Goal: Transaction & Acquisition: Purchase product/service

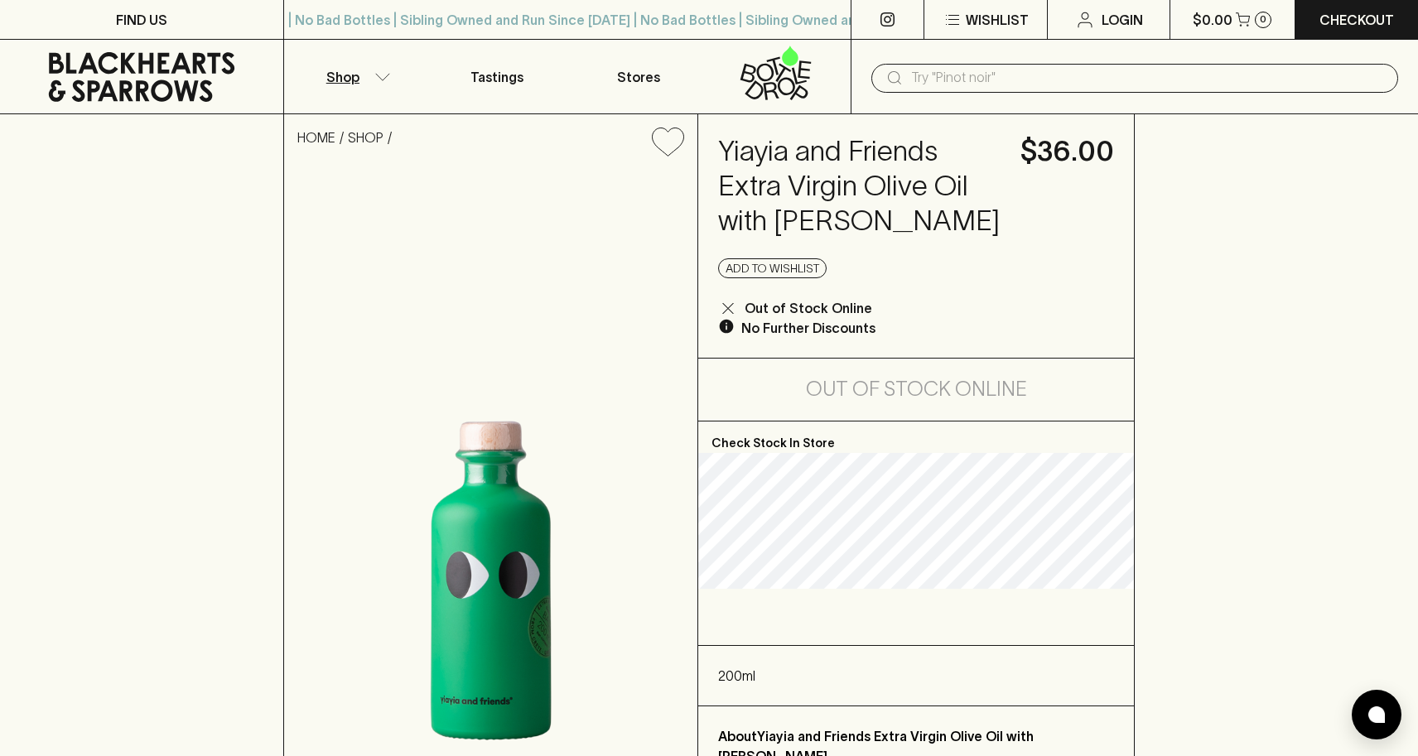
click at [365, 76] on button "Shop" at bounding box center [355, 77] width 142 height 74
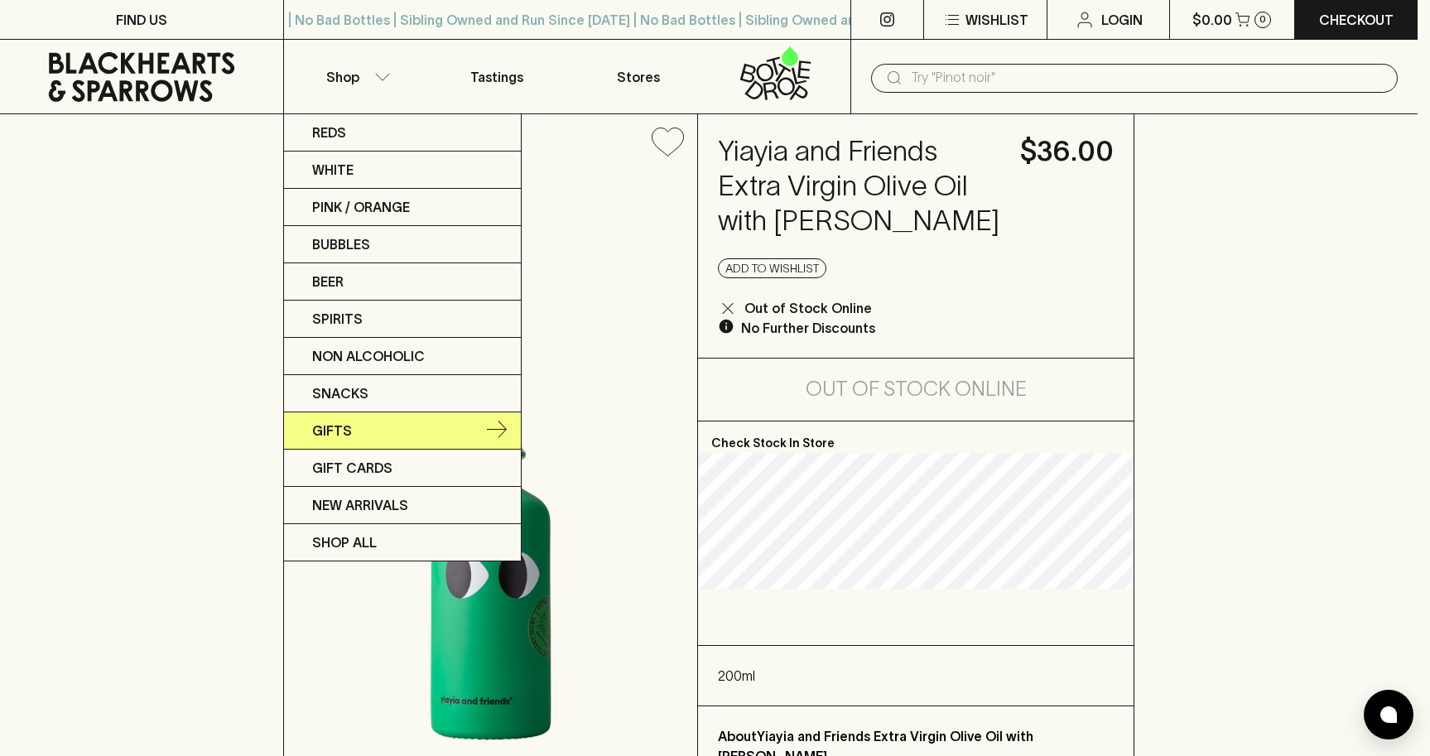
click at [359, 426] on link "Gifts" at bounding box center [402, 430] width 237 height 37
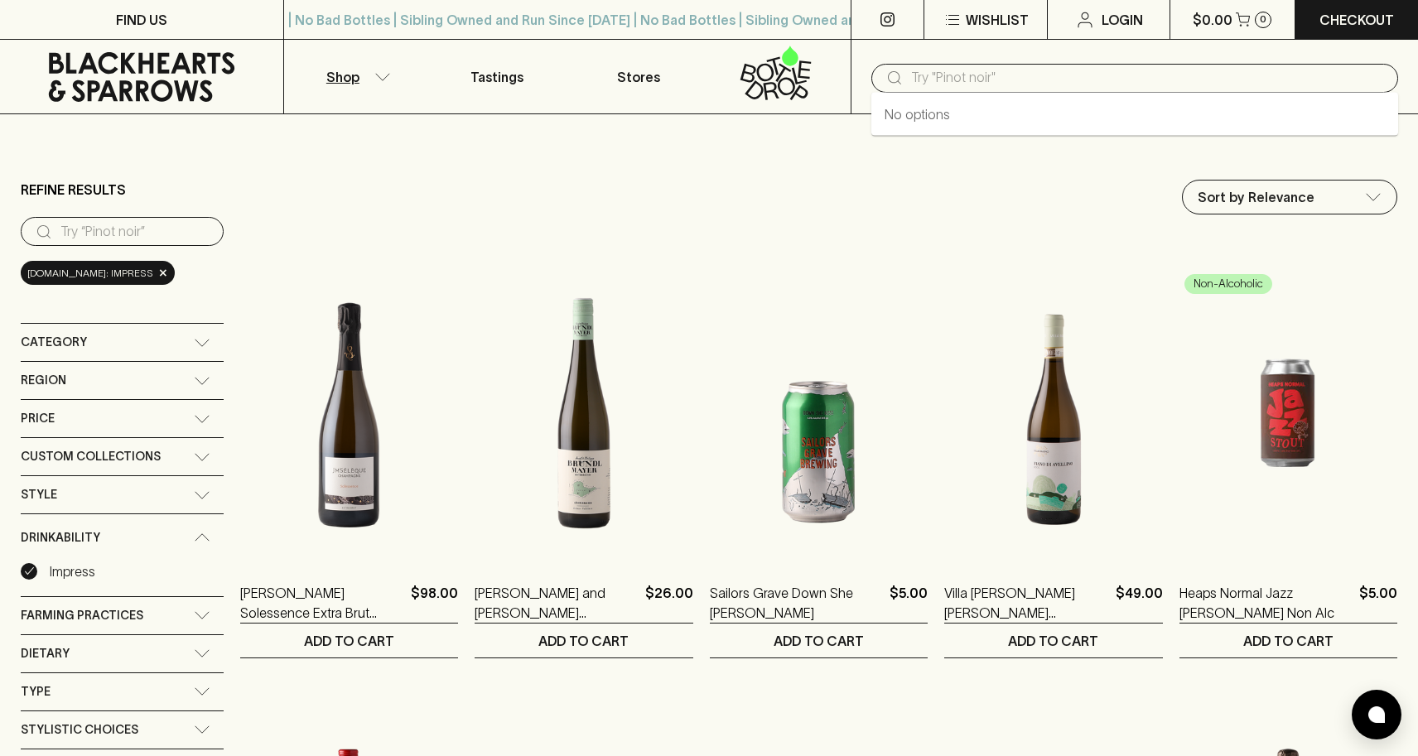
click at [1005, 85] on input "text" at bounding box center [1148, 78] width 474 height 27
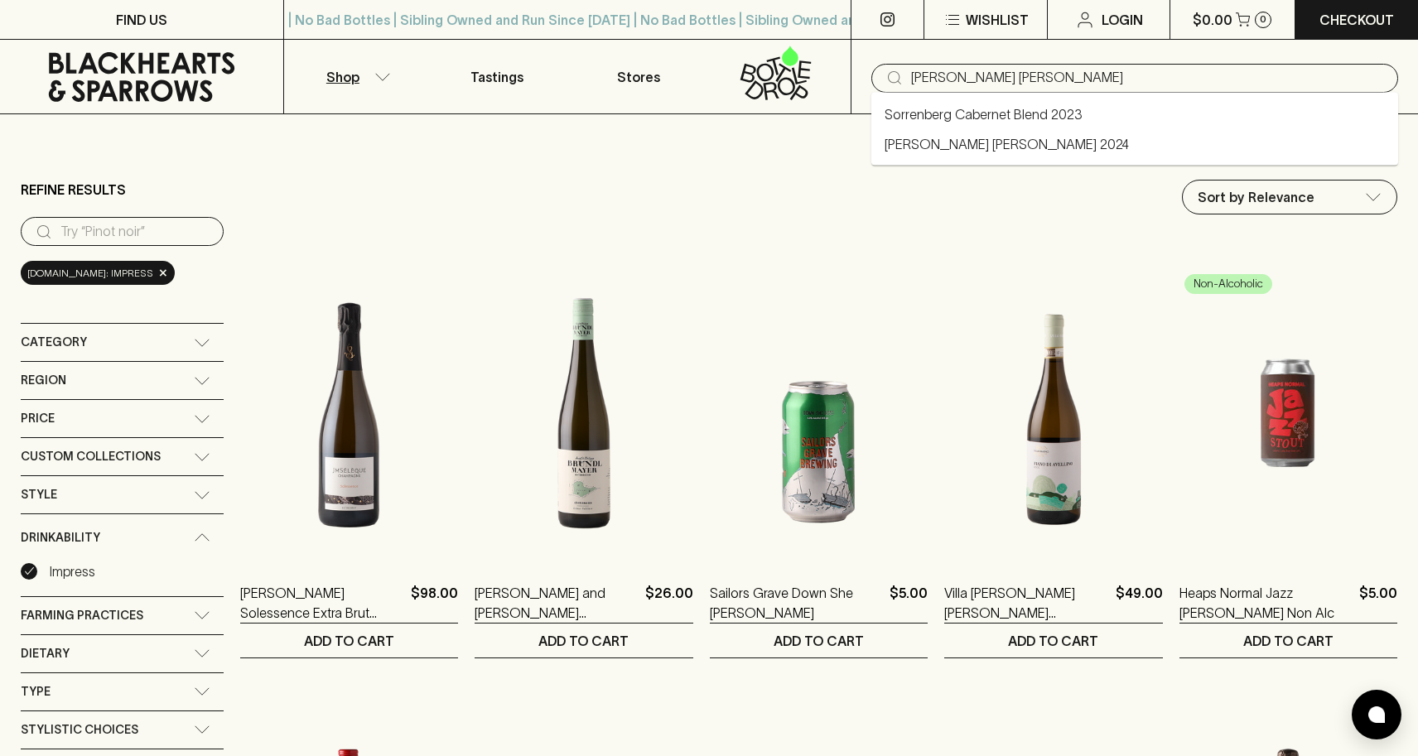
type input "[PERSON_NAME] [PERSON_NAME]"
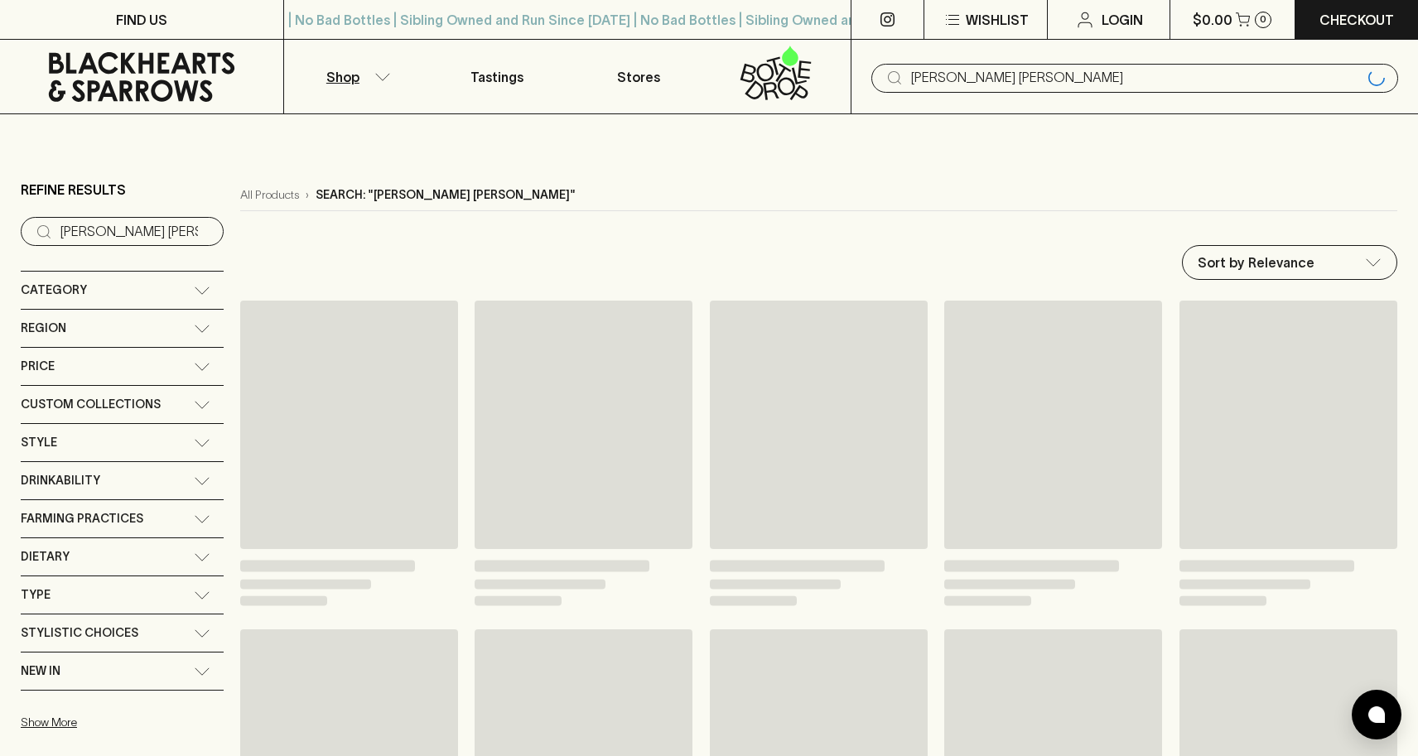
type input "[PERSON_NAME] [PERSON_NAME]"
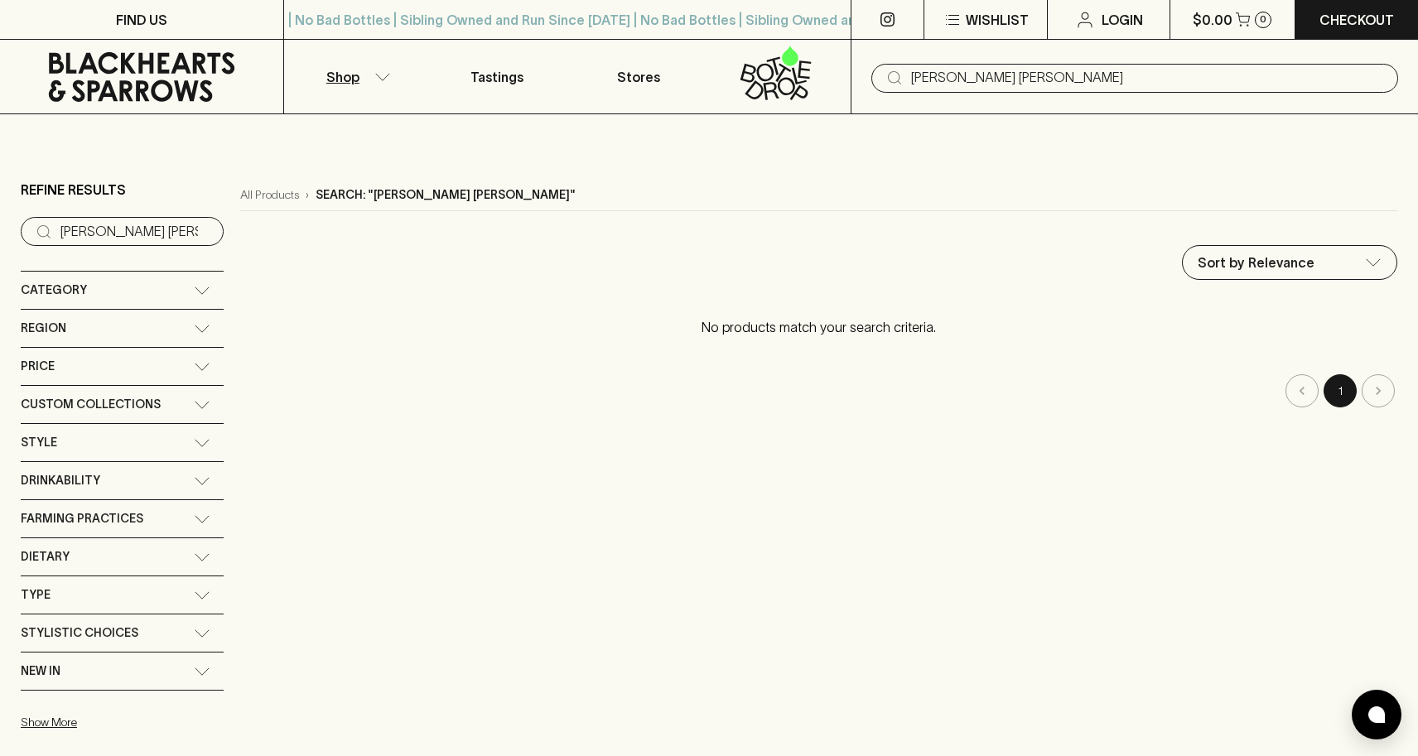
click at [932, 84] on input "[PERSON_NAME] [PERSON_NAME]" at bounding box center [1148, 78] width 474 height 27
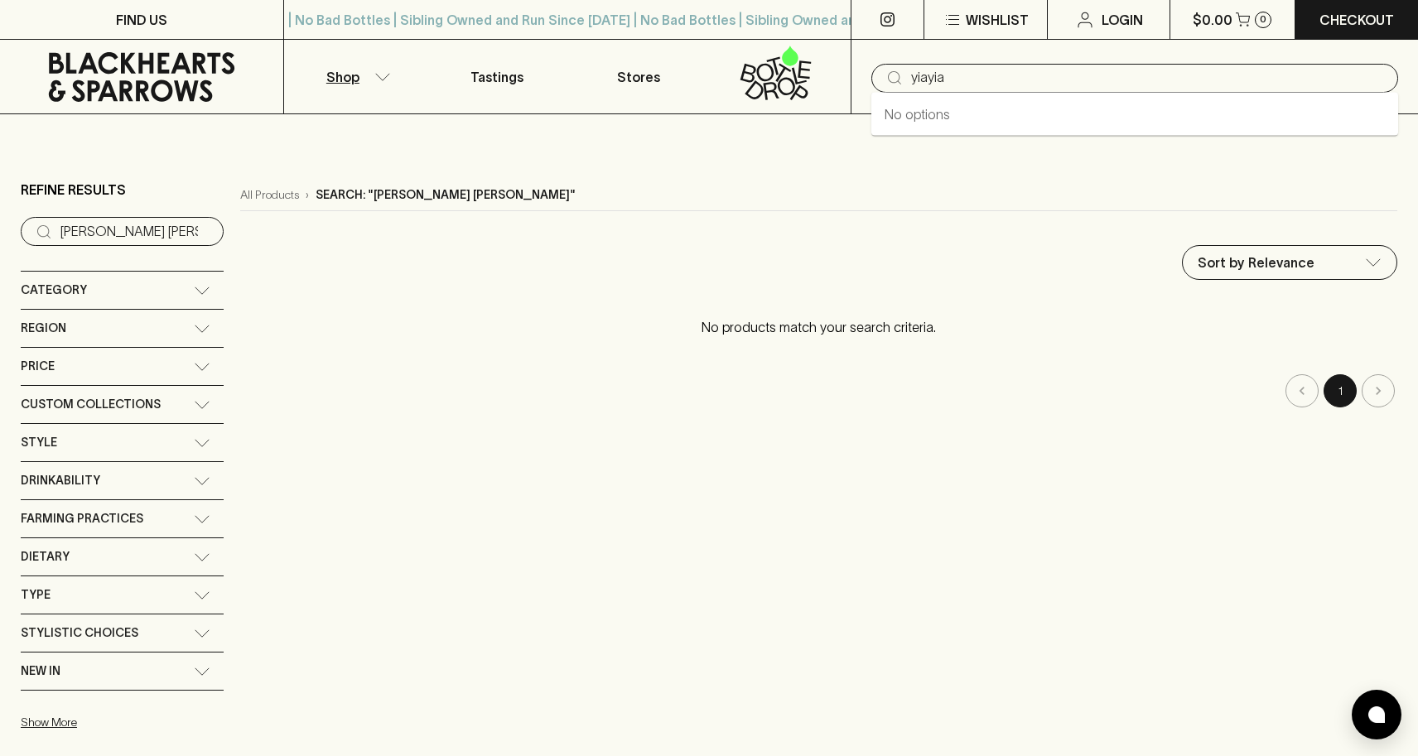
type input "yiayia"
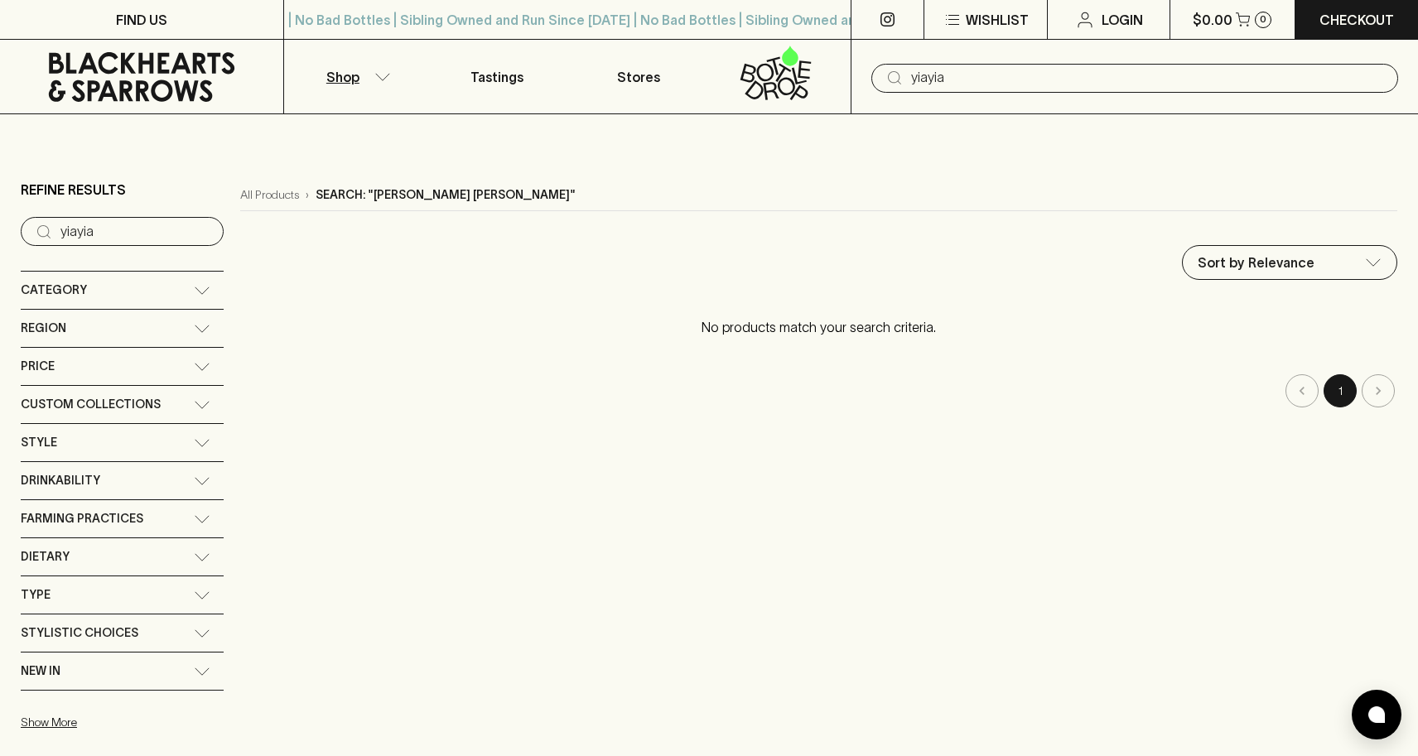
type input "[PERSON_NAME] [PERSON_NAME]"
